Goal: Task Accomplishment & Management: Complete application form

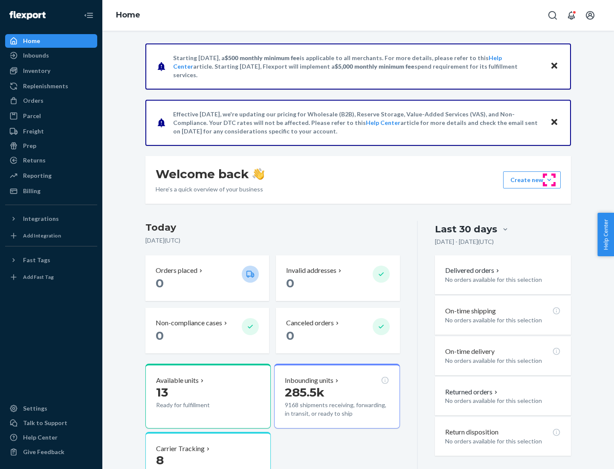
click at [549, 180] on button "Create new Create new inbound Create new order Create new product" at bounding box center [532, 179] width 58 height 17
click at [51, 55] on div "Inbounds" at bounding box center [51, 55] width 90 height 12
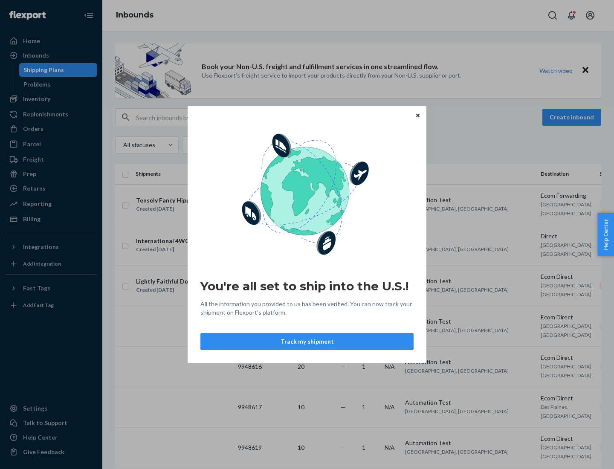
click at [418, 115] on icon "Close" at bounding box center [417, 114] width 3 height 3
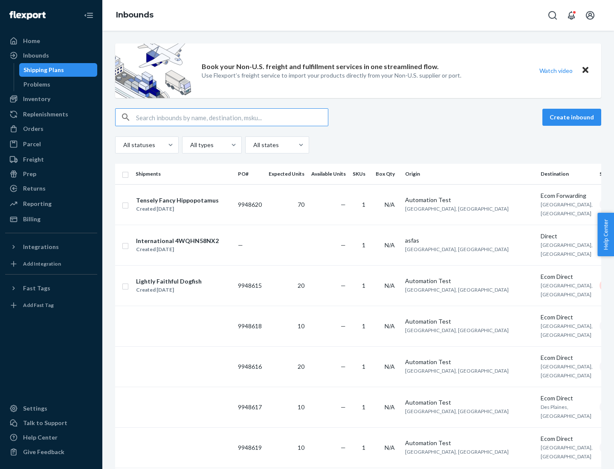
click at [573, 117] on button "Create inbound" at bounding box center [572, 117] width 59 height 17
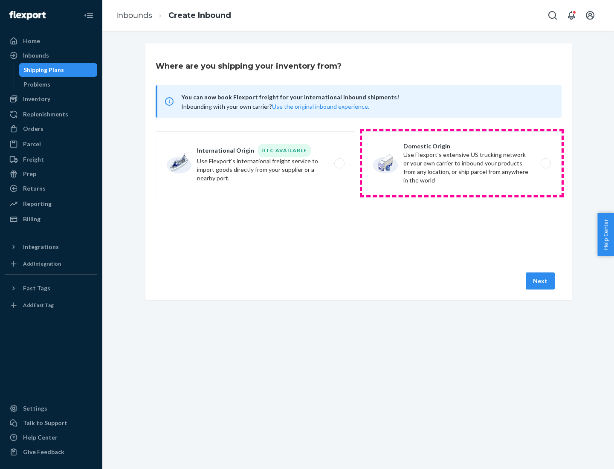
click at [462, 163] on label "Domestic Origin Use Flexport’s extensive US trucking network or your own carrie…" at bounding box center [462, 163] width 200 height 64
click at [546, 163] on input "Domestic Origin Use Flexport’s extensive US trucking network or your own carrie…" at bounding box center [549, 164] width 6 height 6
radio input "true"
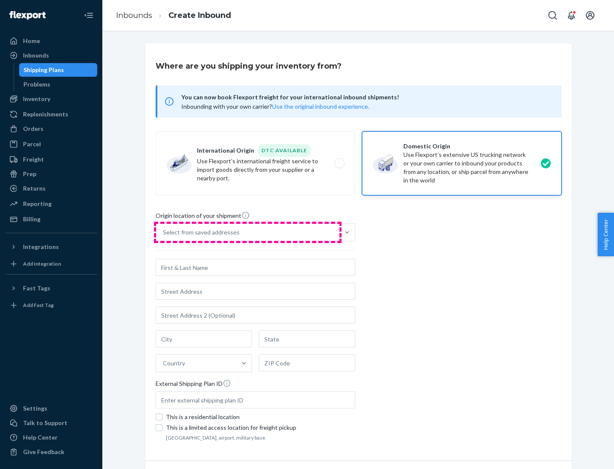
click at [248, 232] on div "Select from saved addresses" at bounding box center [247, 232] width 183 height 17
click at [164, 232] on input "Select from saved addresses" at bounding box center [163, 232] width 1 height 9
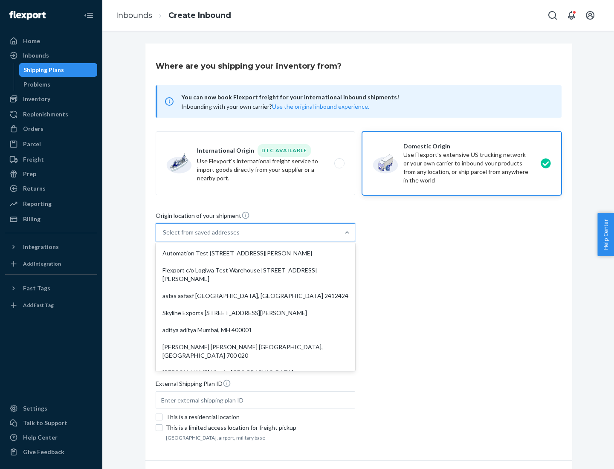
scroll to position [3, 0]
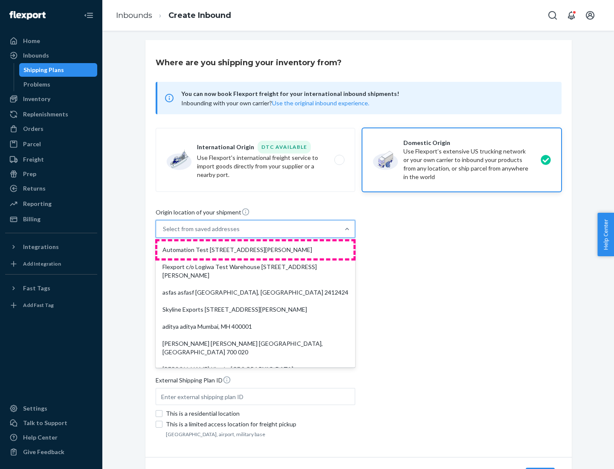
click at [255, 250] on div "Automation Test [STREET_ADDRESS][PERSON_NAME]" at bounding box center [255, 249] width 196 height 17
click at [164, 233] on input "option Automation Test [STREET_ADDRESS][PERSON_NAME]. 9 results available. Use …" at bounding box center [163, 229] width 1 height 9
type input "Automation Test"
type input "[STREET_ADDRESS][PERSON_NAME]"
type input "9th Floor"
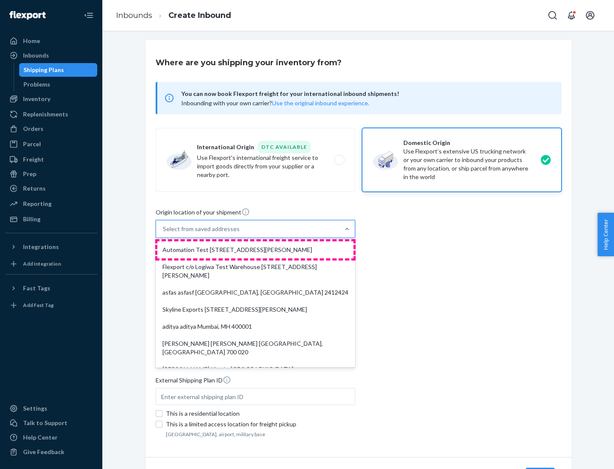
type input "[GEOGRAPHIC_DATA]"
type input "CA"
type input "94104"
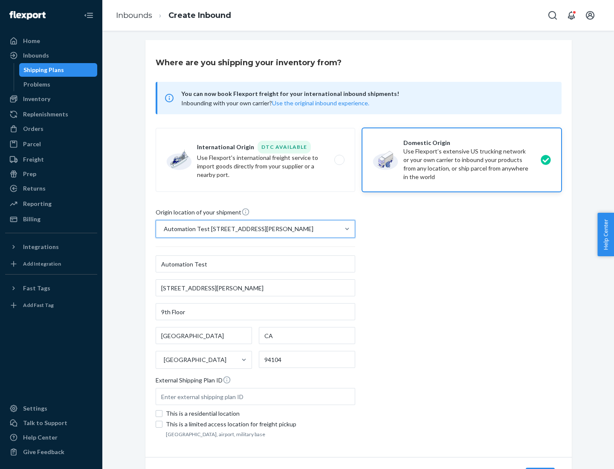
scroll to position [50, 0]
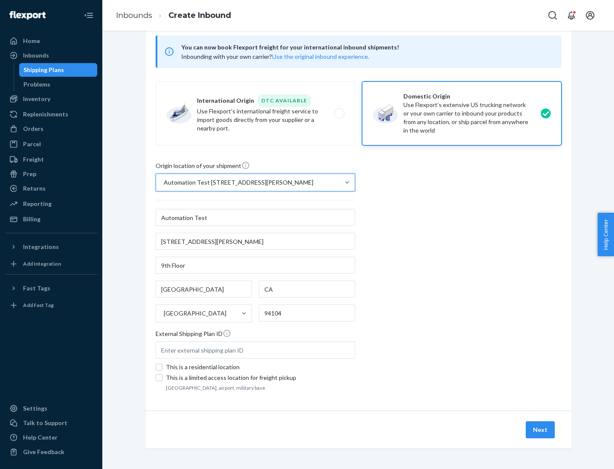
click at [541, 430] on button "Next" at bounding box center [540, 429] width 29 height 17
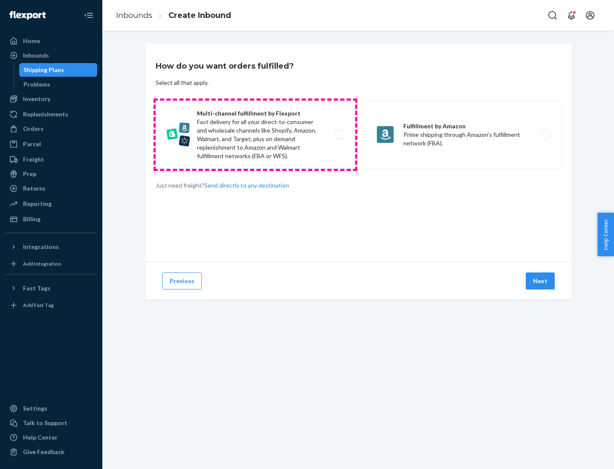
click at [255, 135] on label "Multi-channel fulfillment by Flexport Fast delivery for all your direct-to-cons…" at bounding box center [256, 135] width 200 height 68
click at [339, 135] on input "Multi-channel fulfillment by Flexport Fast delivery for all your direct-to-cons…" at bounding box center [342, 135] width 6 height 6
radio input "true"
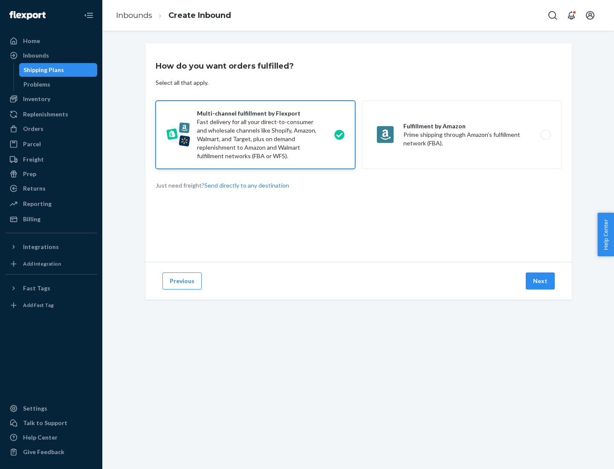
click at [541, 281] on button "Next" at bounding box center [540, 281] width 29 height 17
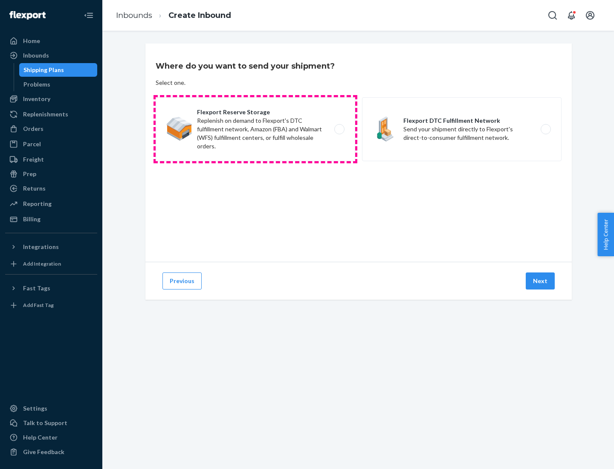
click at [255, 129] on label "Flexport Reserve Storage Replenish on demand to Flexport's DTC fulfillment netw…" at bounding box center [256, 129] width 200 height 64
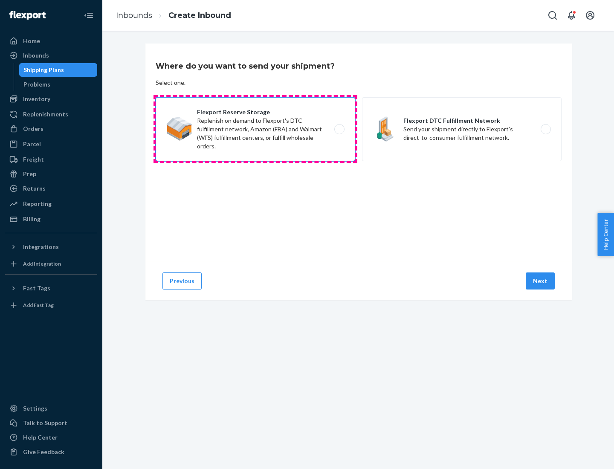
click at [339, 129] on input "Flexport Reserve Storage Replenish on demand to Flexport's DTC fulfillment netw…" at bounding box center [342, 130] width 6 height 6
radio input "true"
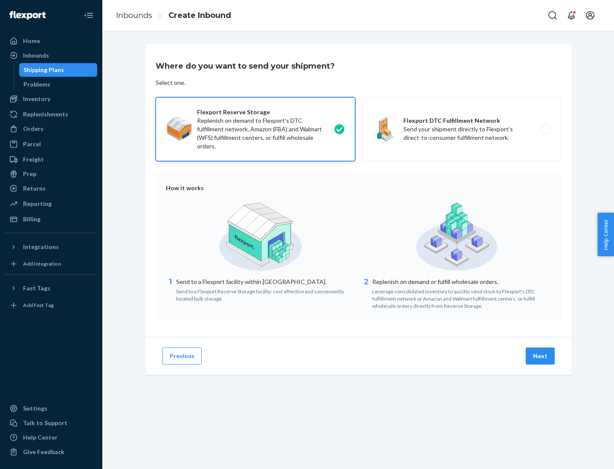
click at [541, 356] on button "Next" at bounding box center [540, 356] width 29 height 17
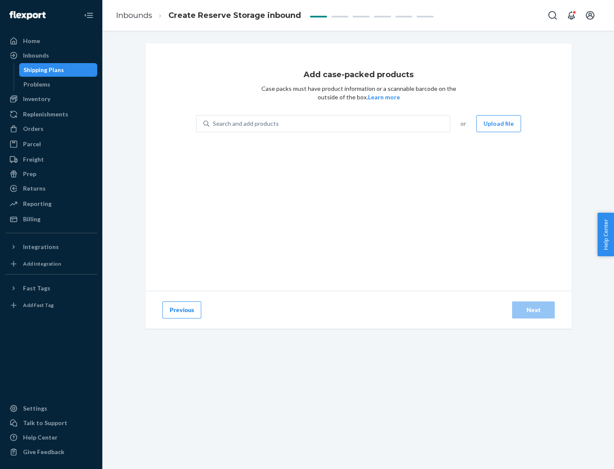
click at [330, 124] on div "Search and add products" at bounding box center [329, 123] width 241 height 15
click at [214, 124] on input "Search and add products" at bounding box center [213, 123] width 1 height 9
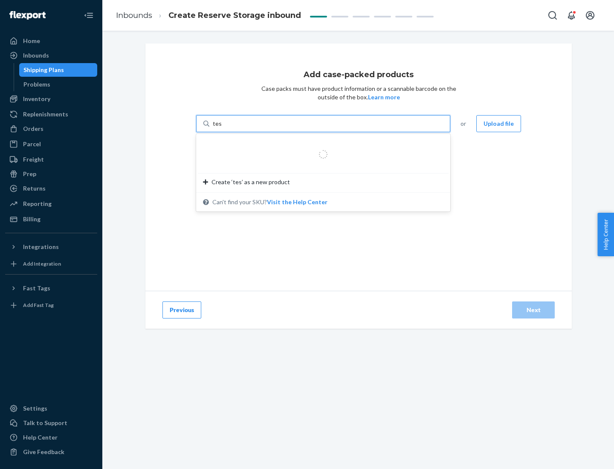
type input "test-syn"
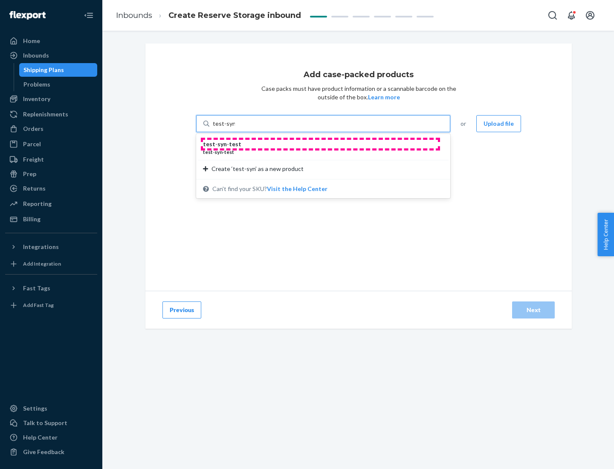
click at [320, 144] on div "test - syn - test" at bounding box center [320, 144] width 234 height 9
click at [235, 128] on input "test-syn" at bounding box center [224, 123] width 22 height 9
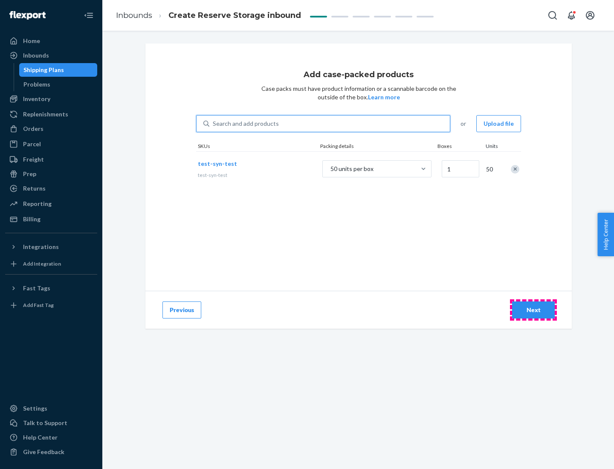
click at [534, 310] on div "Next" at bounding box center [534, 310] width 28 height 9
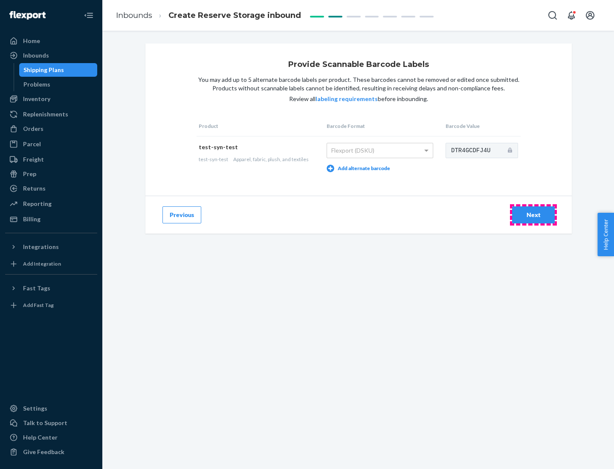
click at [534, 215] on div "Next" at bounding box center [534, 215] width 28 height 9
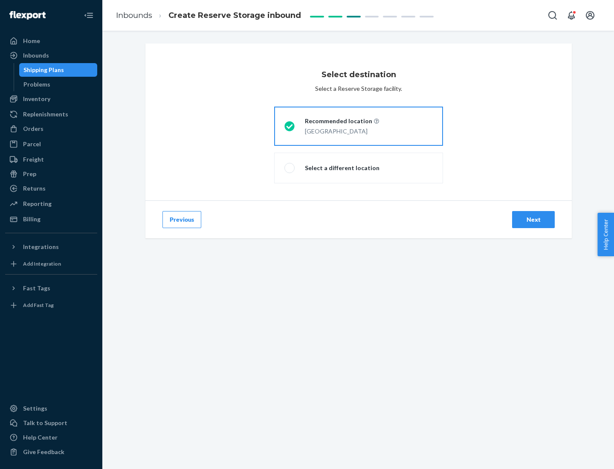
click at [534, 220] on div "Next" at bounding box center [534, 219] width 28 height 9
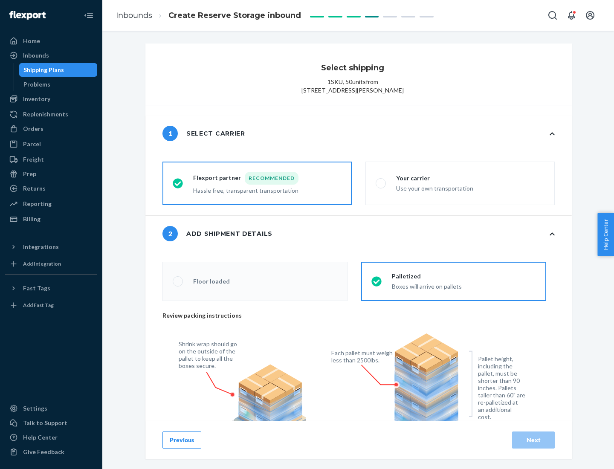
radio input "false"
type input "1"
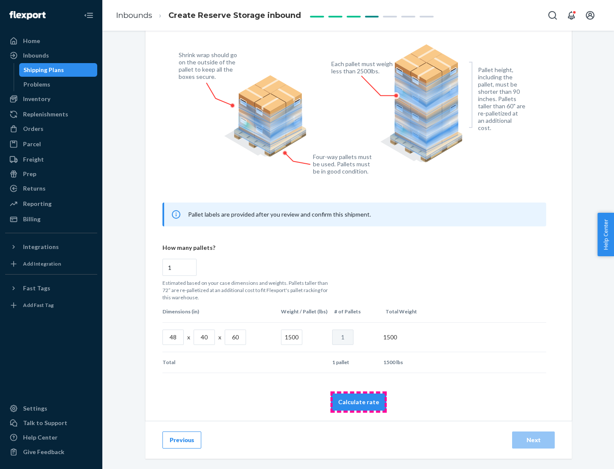
click at [359, 402] on button "Calculate rate" at bounding box center [358, 402] width 55 height 17
radio input "false"
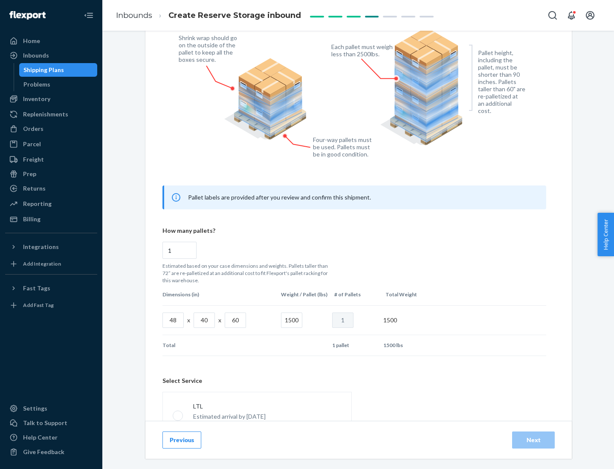
scroll to position [377, 0]
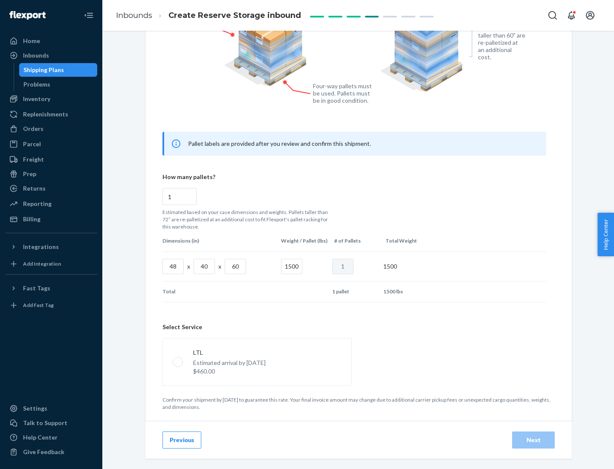
click at [257, 362] on p "Estimated arrival by [DATE]" at bounding box center [229, 363] width 73 height 9
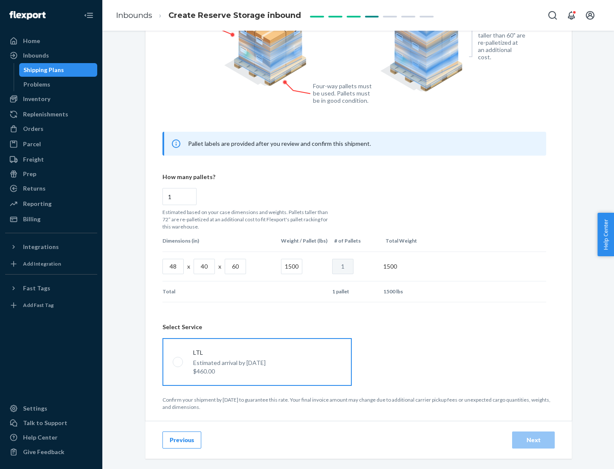
click at [178, 362] on input "LTL Estimated arrival by [DATE] $460.00" at bounding box center [176, 362] width 6 height 6
radio input "true"
radio input "false"
click at [534, 440] on div "Next" at bounding box center [534, 440] width 28 height 9
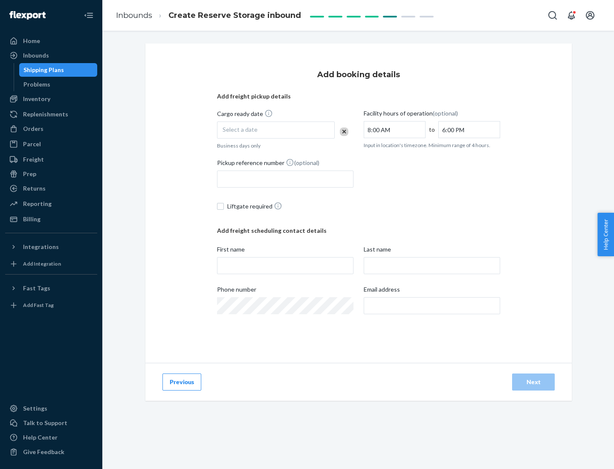
click at [276, 130] on div "Select a date" at bounding box center [276, 130] width 118 height 17
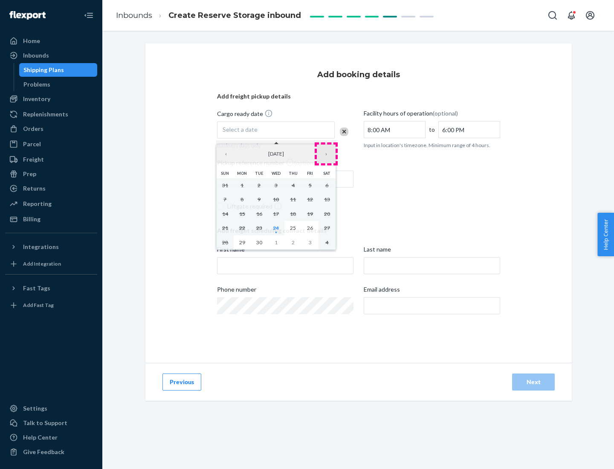
click at [326, 154] on button "›" at bounding box center [326, 154] width 19 height 19
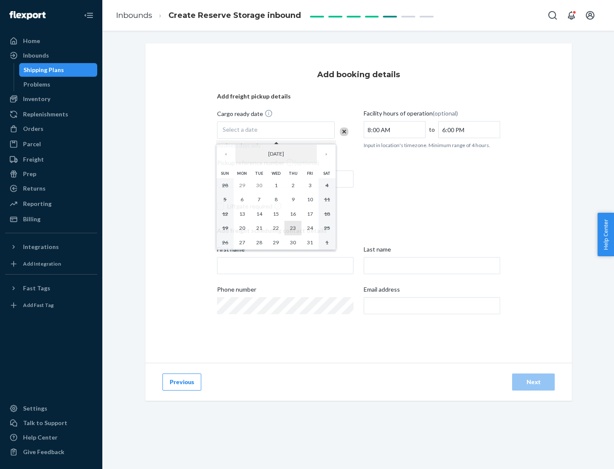
click at [293, 228] on abbr "23" at bounding box center [293, 228] width 6 height 6
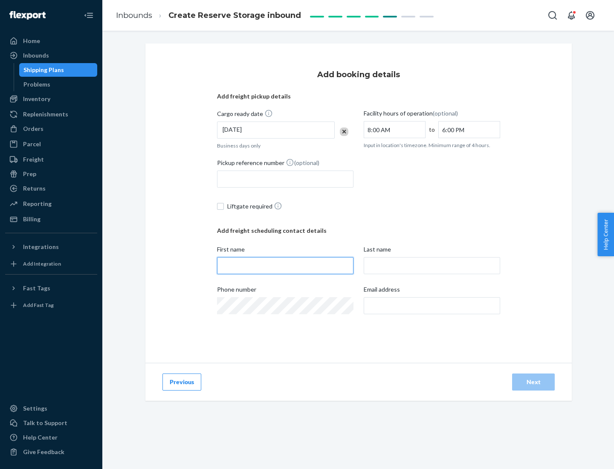
click at [285, 266] on input "First name" at bounding box center [285, 265] width 136 height 17
type input "[PERSON_NAME]"
click at [432, 266] on input "Last name" at bounding box center [432, 265] width 136 height 17
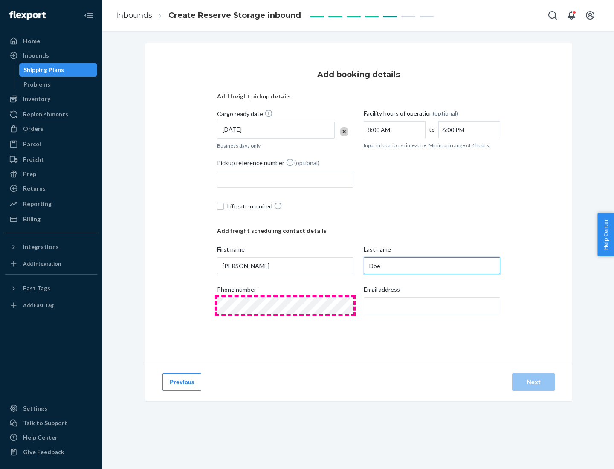
type input "Doe"
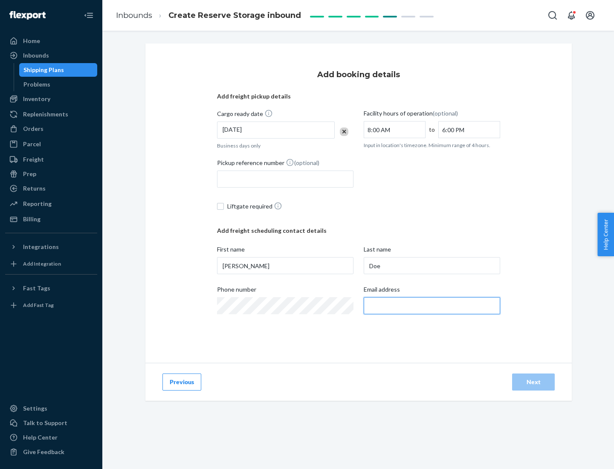
click at [432, 306] on input "Email address" at bounding box center [432, 305] width 136 height 17
type input "[EMAIL_ADDRESS][DOMAIN_NAME]"
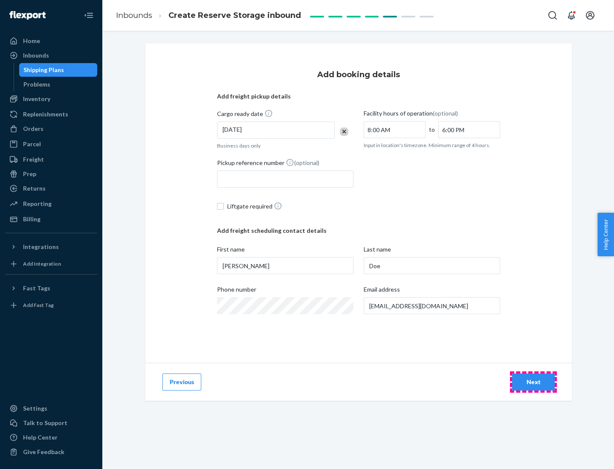
click at [534, 382] on div "Next" at bounding box center [534, 382] width 28 height 9
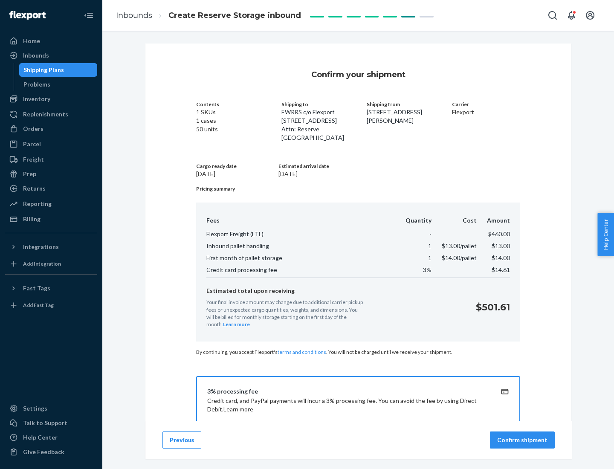
scroll to position [123, 0]
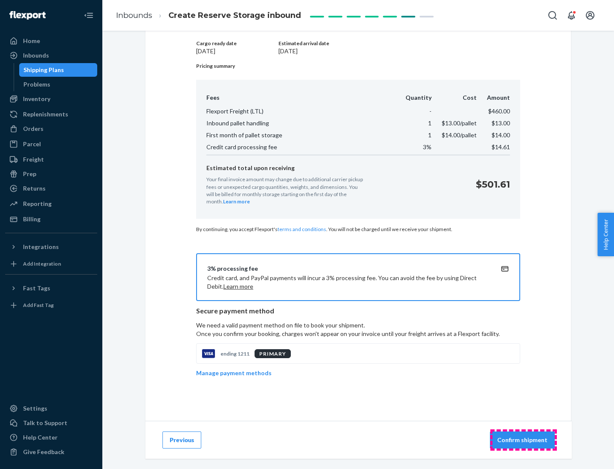
click at [523, 440] on p "Confirm shipment" at bounding box center [522, 440] width 50 height 9
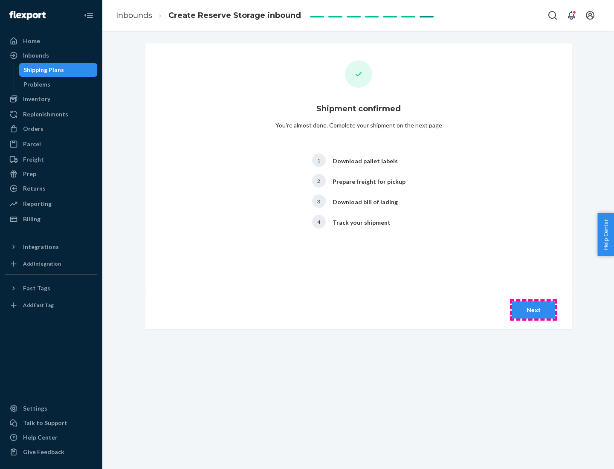
click at [534, 310] on div "Next" at bounding box center [534, 310] width 28 height 9
